Goal: Transaction & Acquisition: Subscribe to service/newsletter

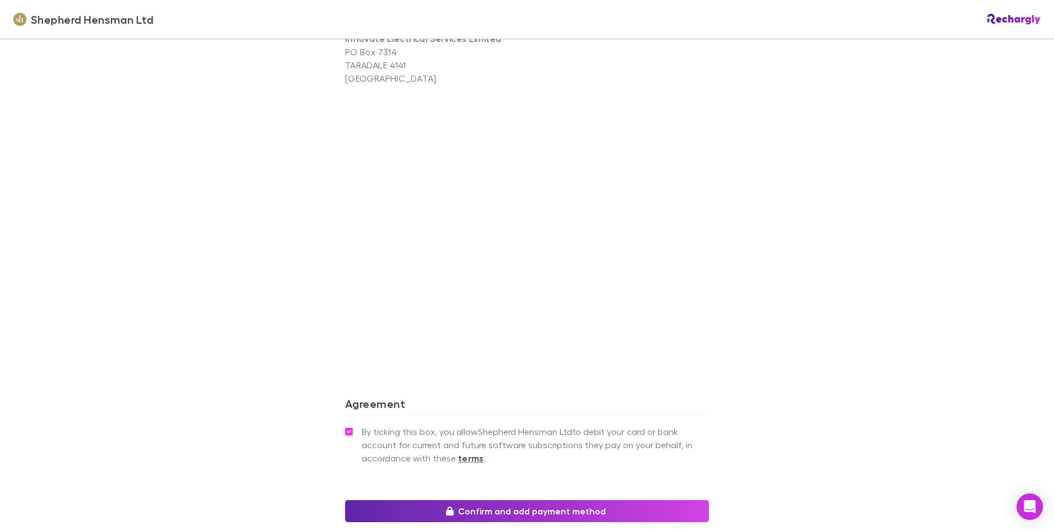
scroll to position [741, 0]
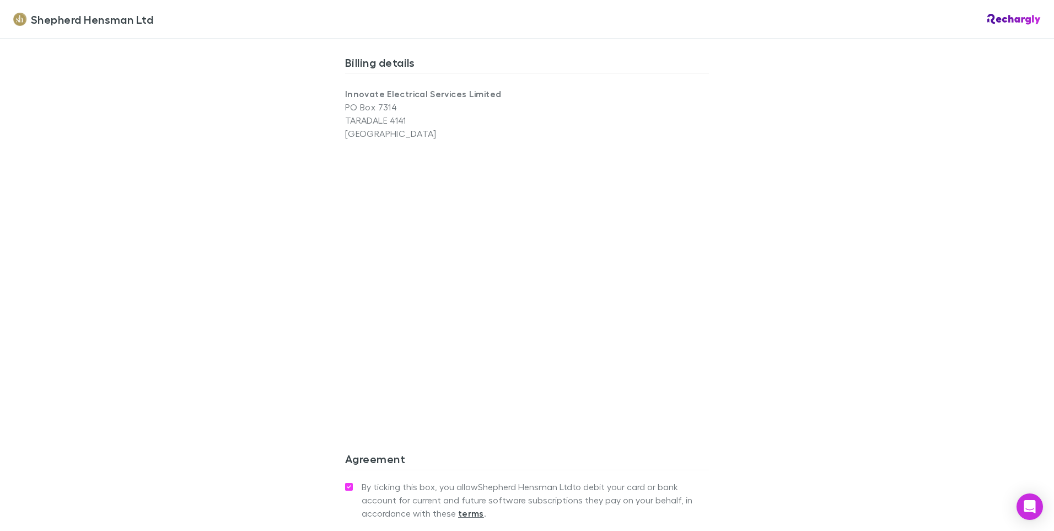
click at [241, 293] on div "Shepherd Hensman Ltd Shepherd Hensman Ltd Software subscriptions agreement Shep…" at bounding box center [527, 265] width 1054 height 531
click at [202, 370] on div "Shepherd Hensman Ltd Shepherd Hensman Ltd Software subscriptions agreement Shep…" at bounding box center [527, 265] width 1054 height 531
click at [292, 407] on div "Shepherd Hensman Ltd Shepherd Hensman Ltd Software subscriptions agreement Shep…" at bounding box center [527, 265] width 1054 height 531
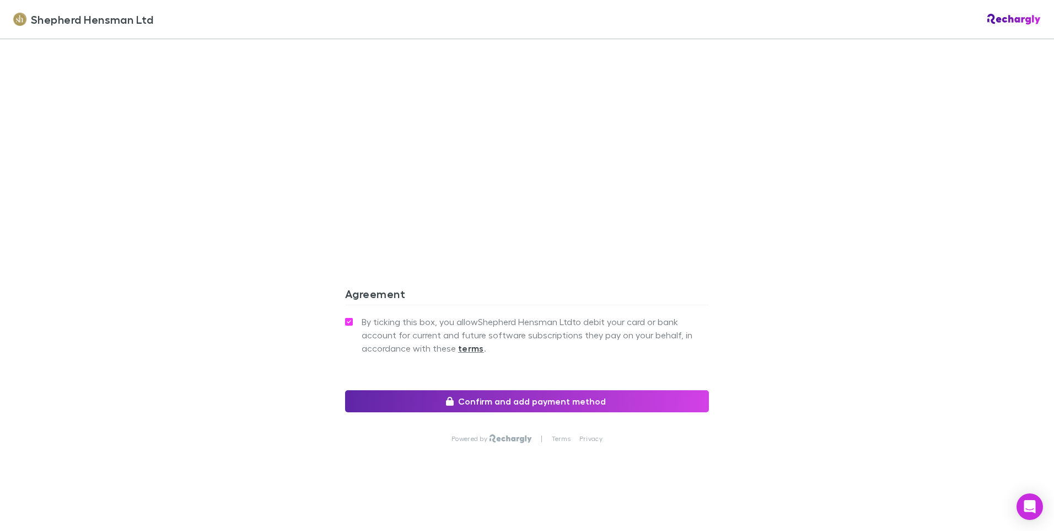
scroll to position [906, 0]
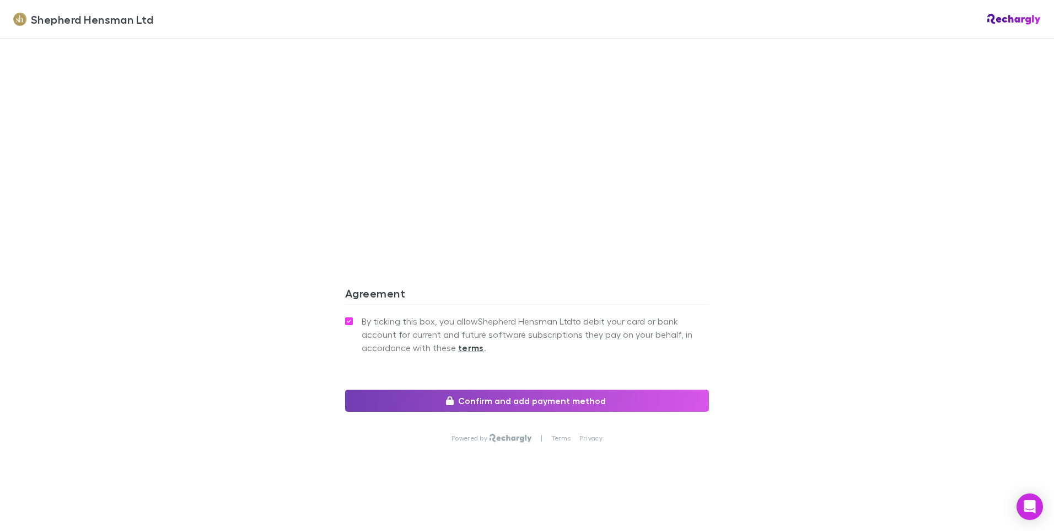
click at [457, 395] on button "Confirm and add payment method" at bounding box center [527, 400] width 364 height 22
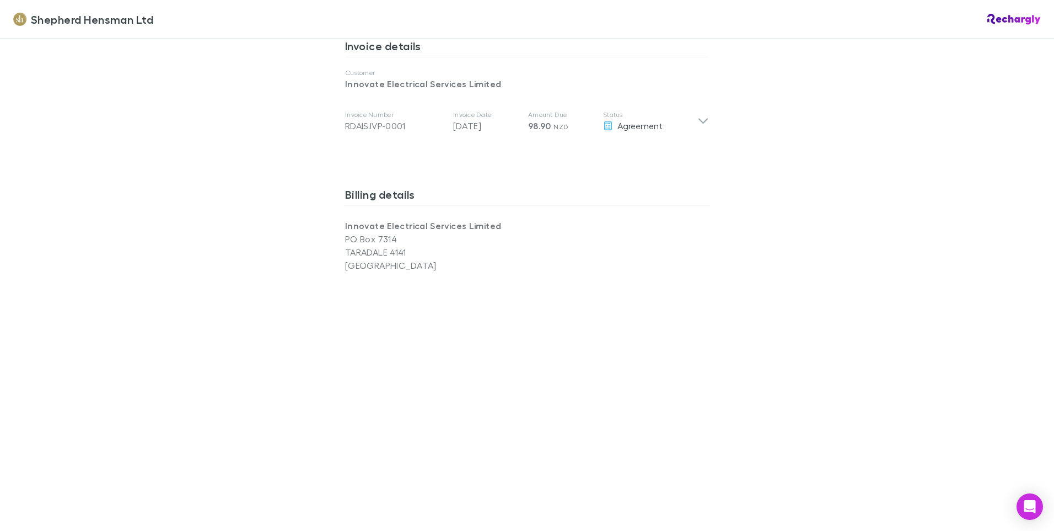
scroll to position [575, 0]
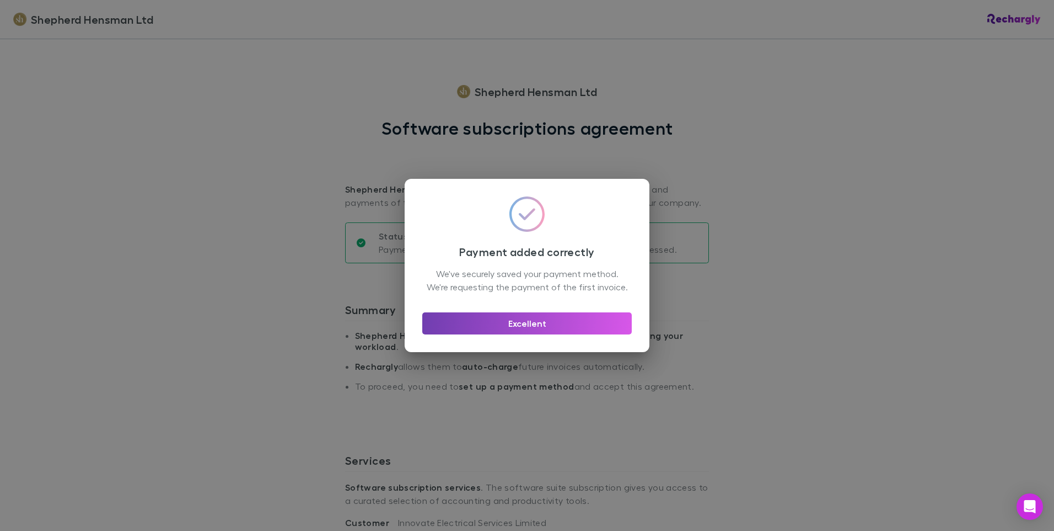
click at [506, 330] on button "Excellent" at bounding box center [527, 323] width 210 height 22
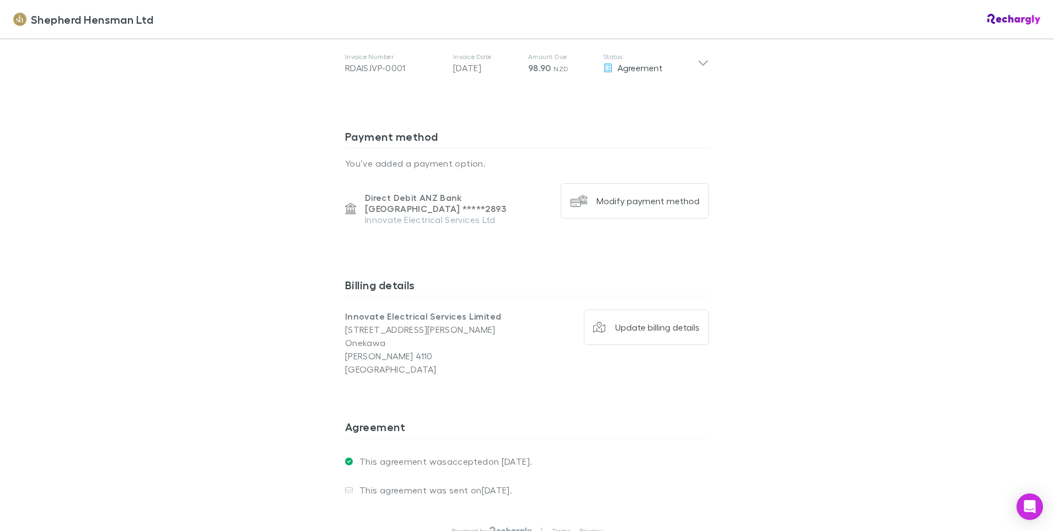
scroll to position [759, 0]
